Goal: Task Accomplishment & Management: Complete application form

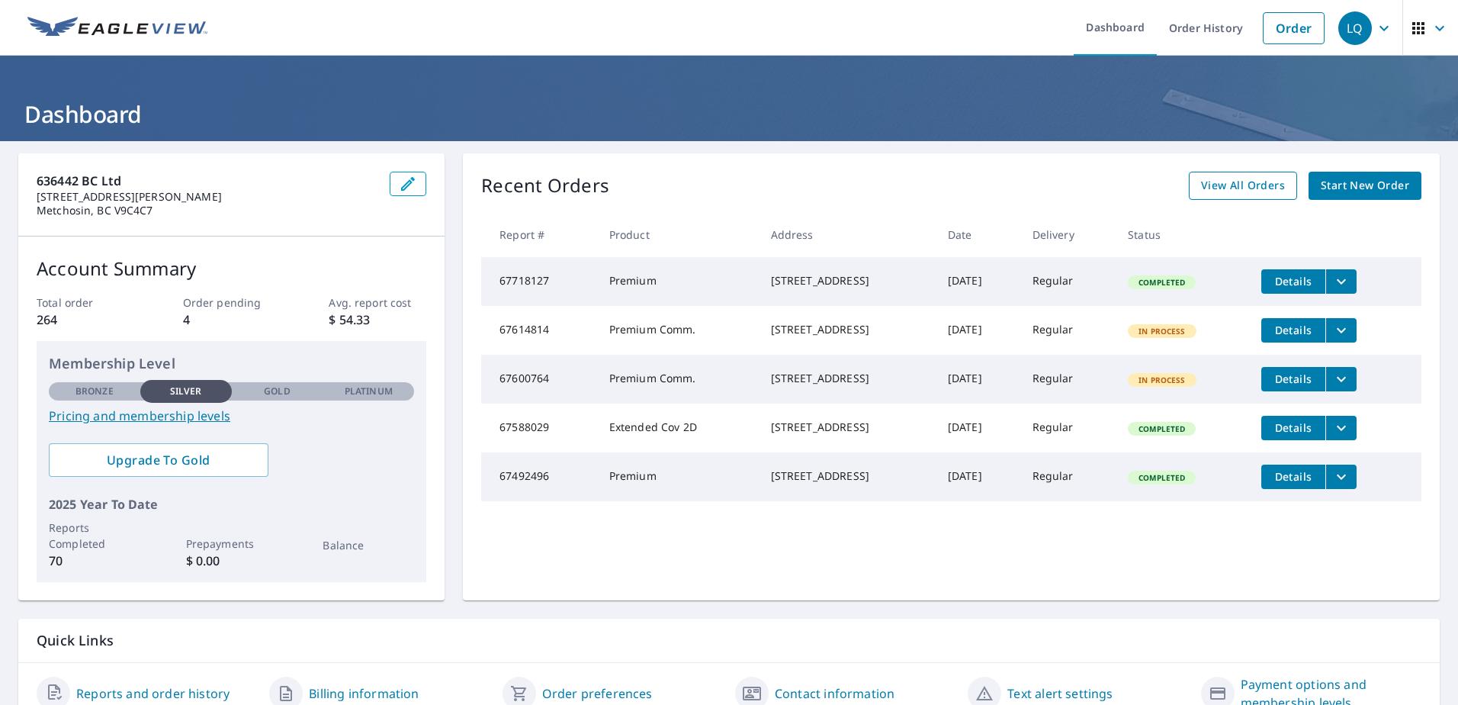
click at [1243, 188] on span "View All Orders" at bounding box center [1243, 185] width 84 height 19
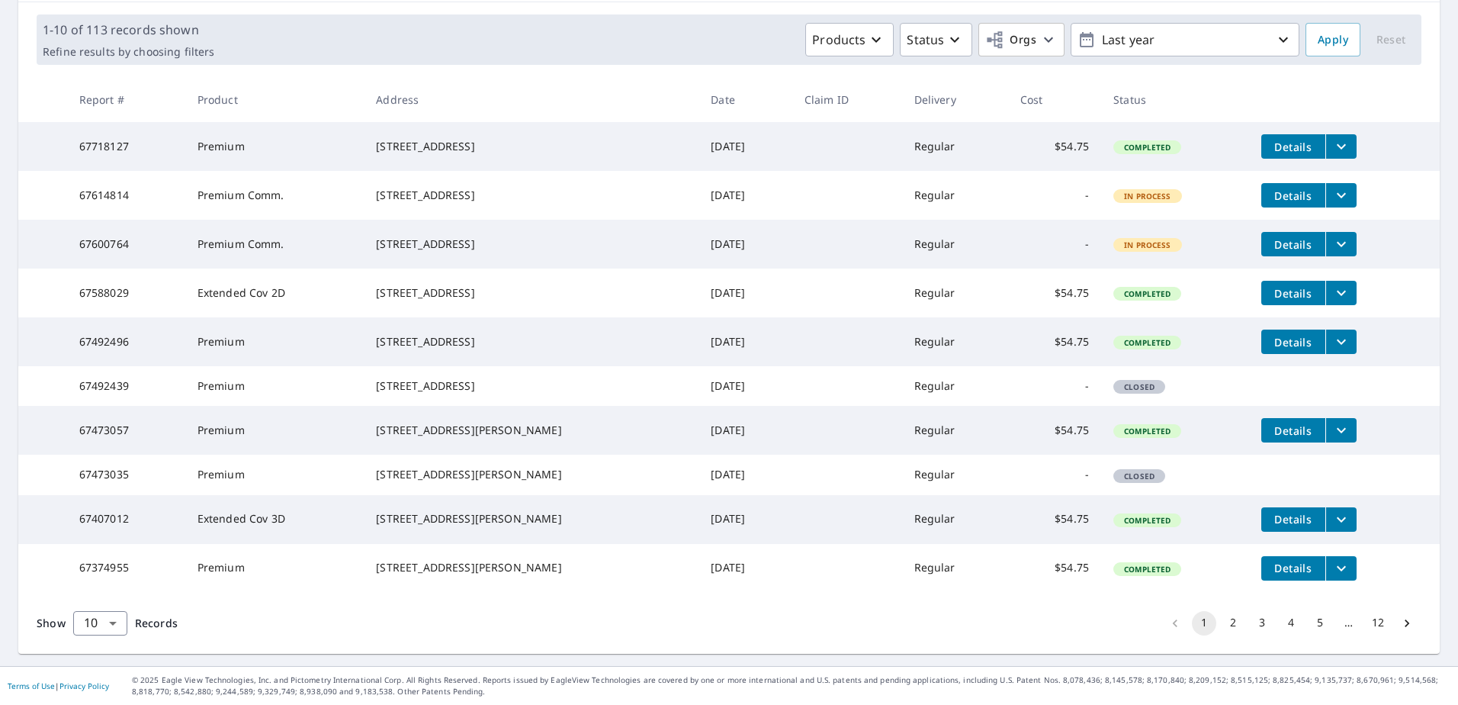
scroll to position [294, 0]
click at [1225, 629] on button "2" at bounding box center [1233, 623] width 24 height 24
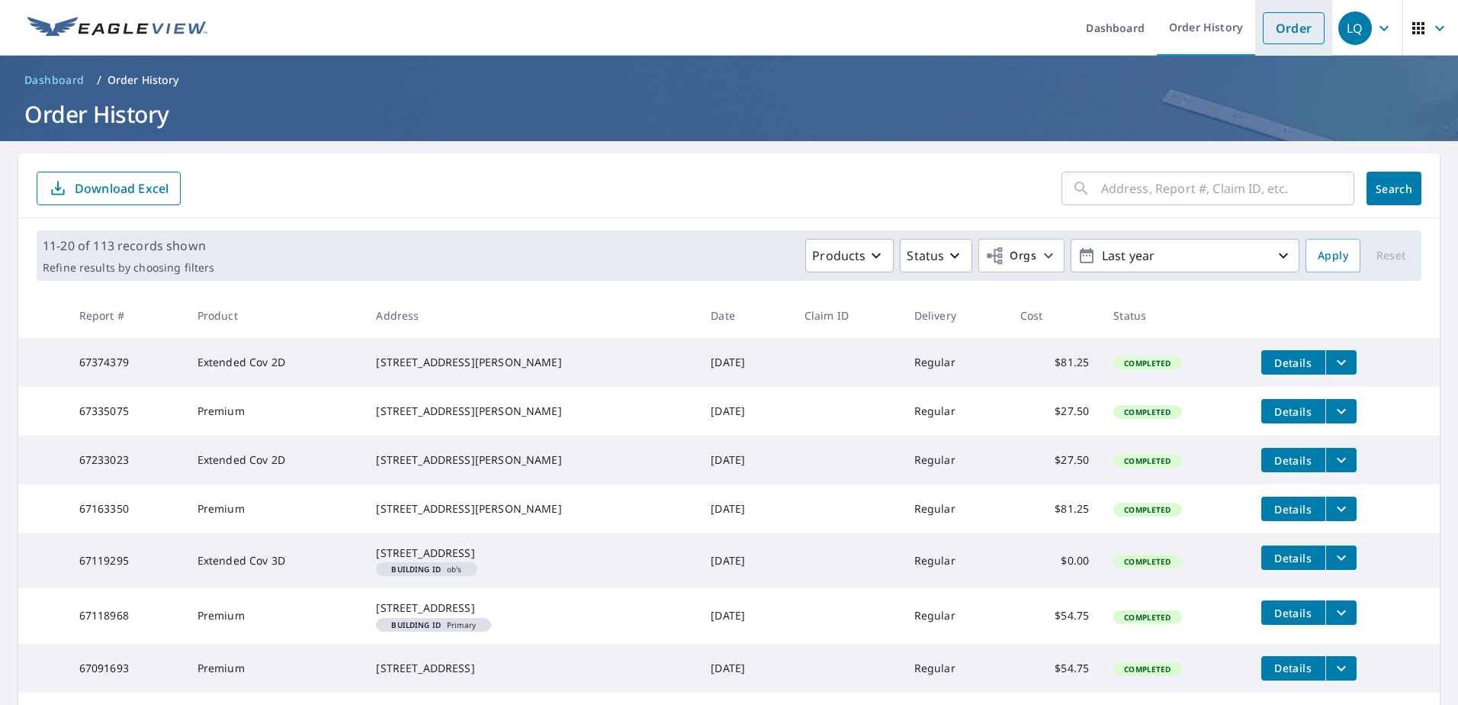
click at [1268, 23] on link "Order" at bounding box center [1294, 28] width 62 height 32
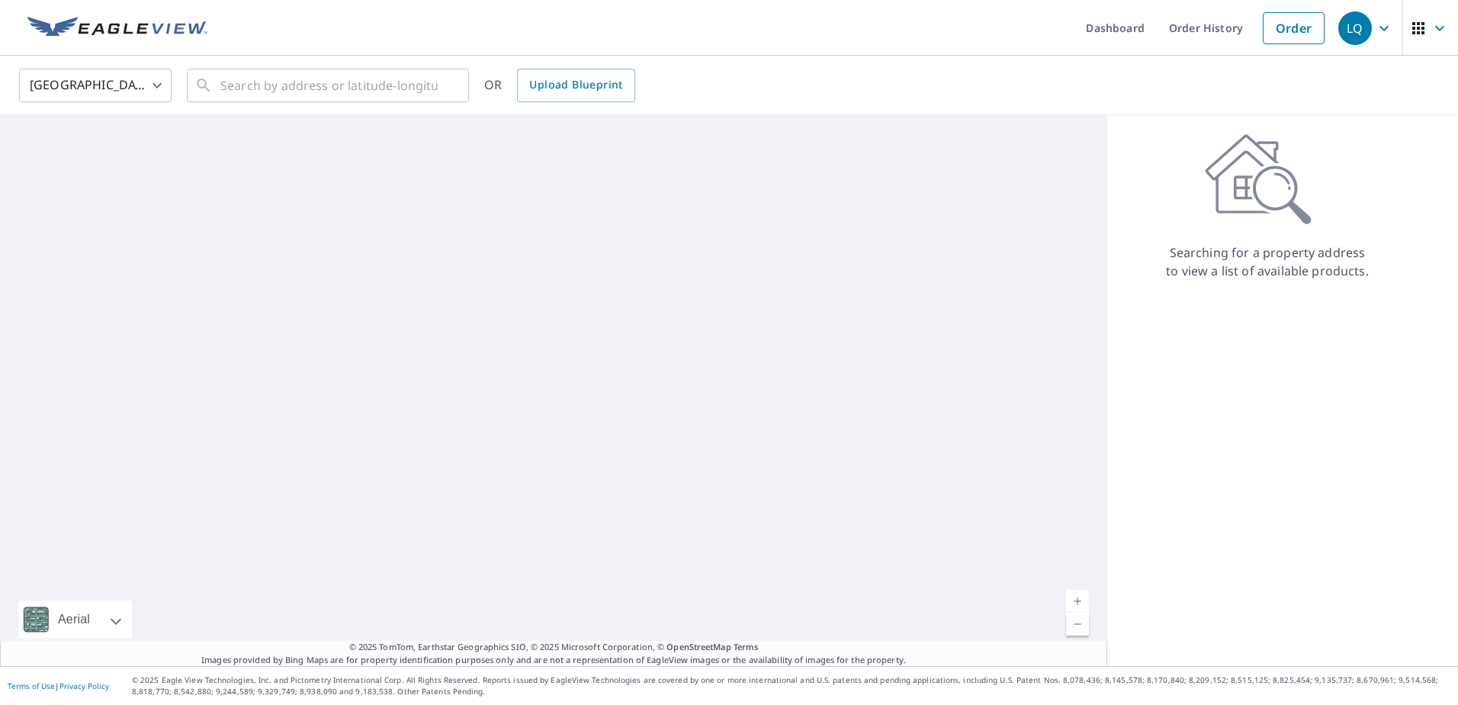
click at [95, 88] on body "LQ LQ Dashboard Order History Order LQ United States US ​ ​ OR Upload Blueprint…" at bounding box center [729, 352] width 1458 height 705
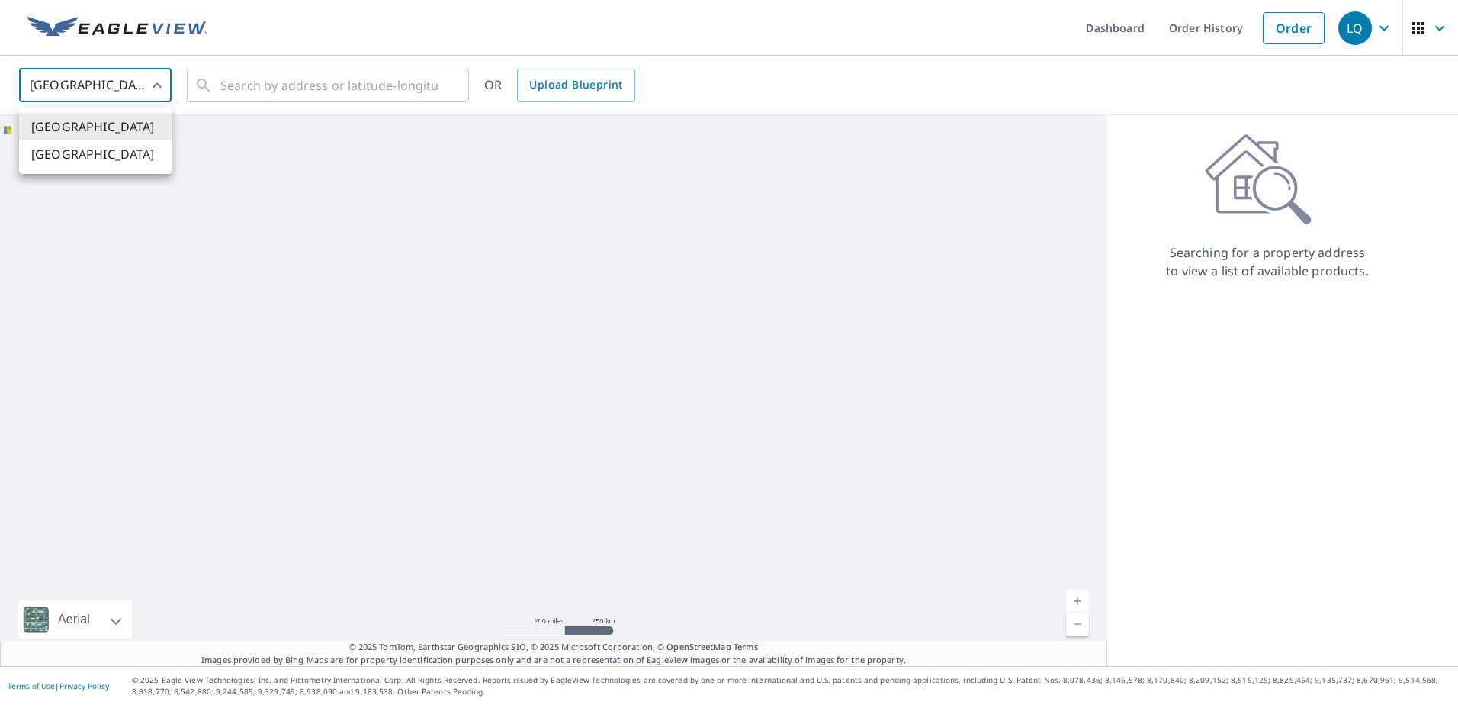
click at [107, 146] on li "[GEOGRAPHIC_DATA]" at bounding box center [95, 153] width 153 height 27
type input "CA"
click at [254, 85] on input "text" at bounding box center [328, 85] width 217 height 43
